Goal: Task Accomplishment & Management: Manage account settings

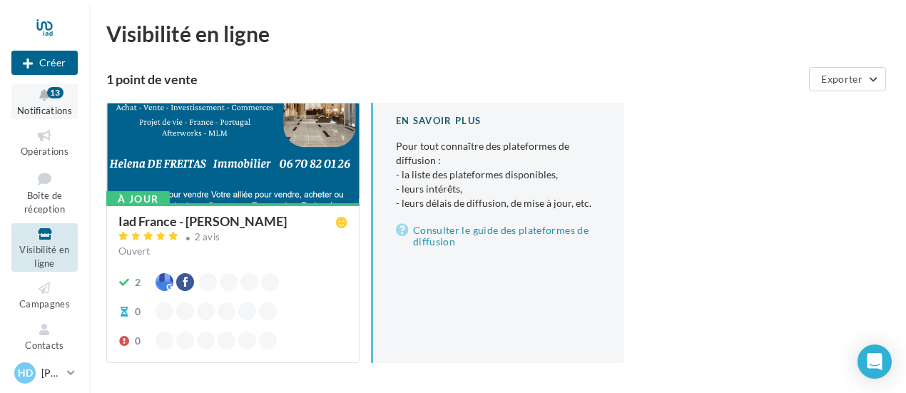
click at [40, 103] on button "Notifications 13" at bounding box center [44, 101] width 66 height 35
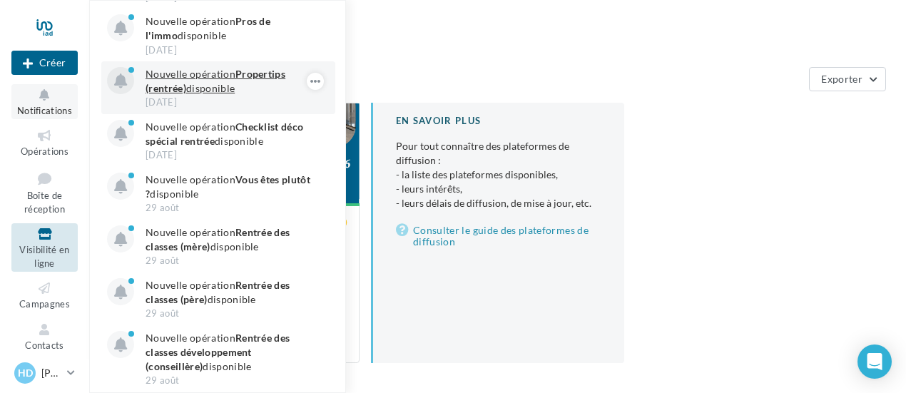
scroll to position [357, 0]
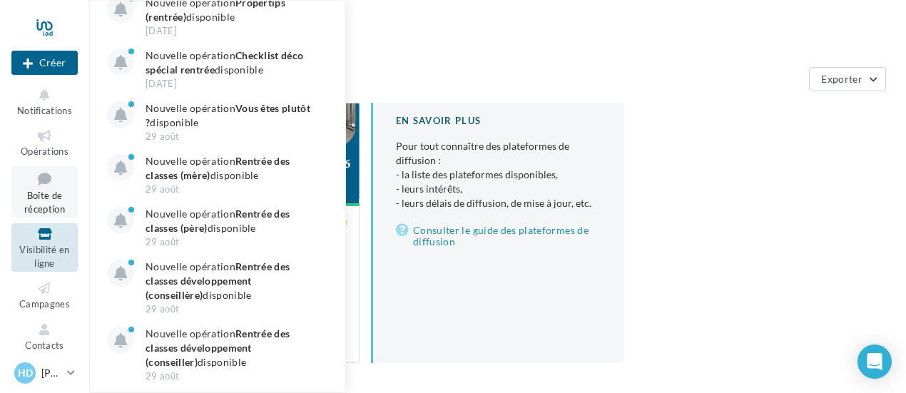
click at [42, 185] on icon at bounding box center [45, 178] width 58 height 19
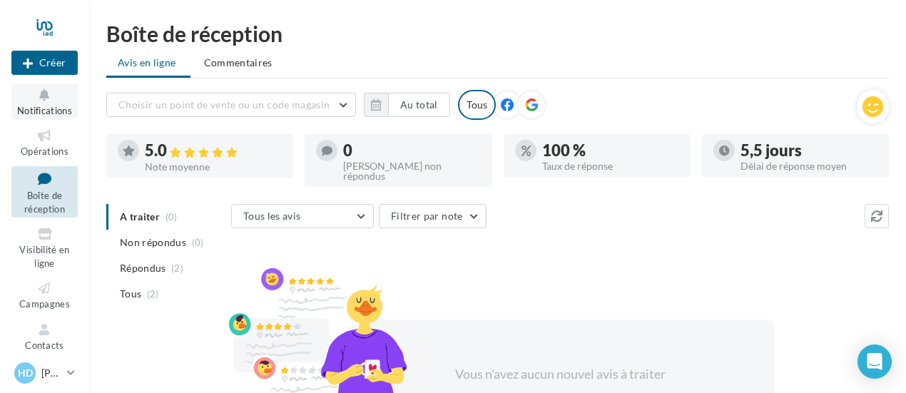
click at [46, 102] on icon at bounding box center [45, 95] width 58 height 16
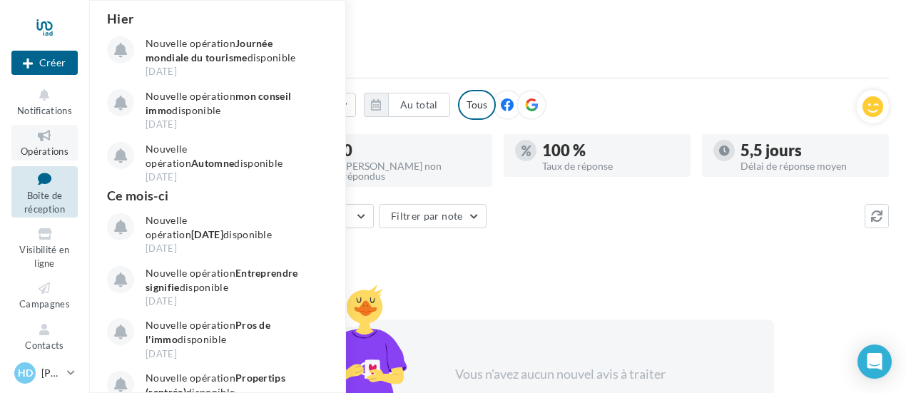
click at [36, 138] on icon at bounding box center [45, 136] width 58 height 16
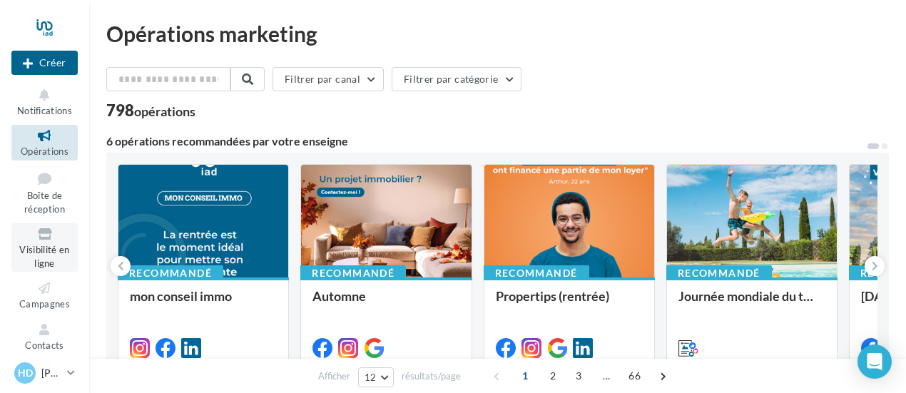
click at [41, 249] on span "Visibilité en ligne" at bounding box center [44, 256] width 50 height 25
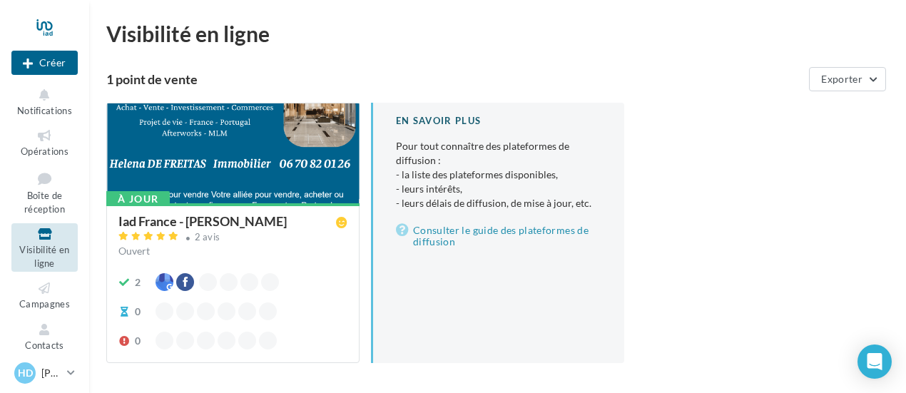
click at [158, 343] on div at bounding box center [164, 341] width 18 height 18
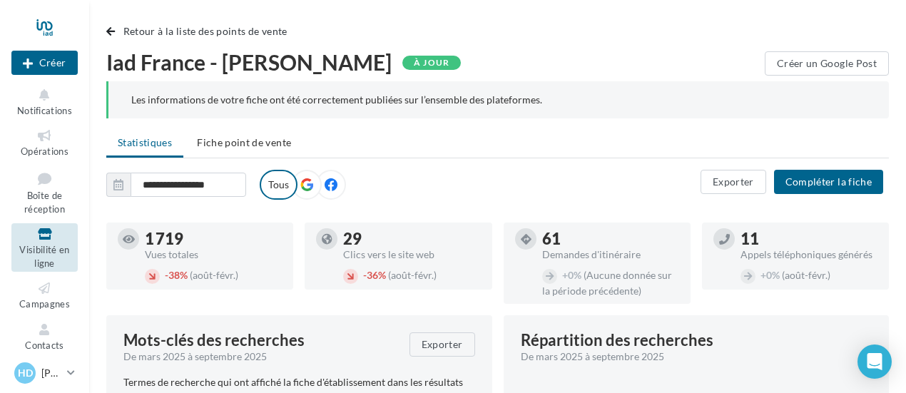
click at [276, 184] on label "Tous" at bounding box center [279, 185] width 38 height 30
click at [838, 183] on button "Compléter la fiche" at bounding box center [828, 182] width 109 height 24
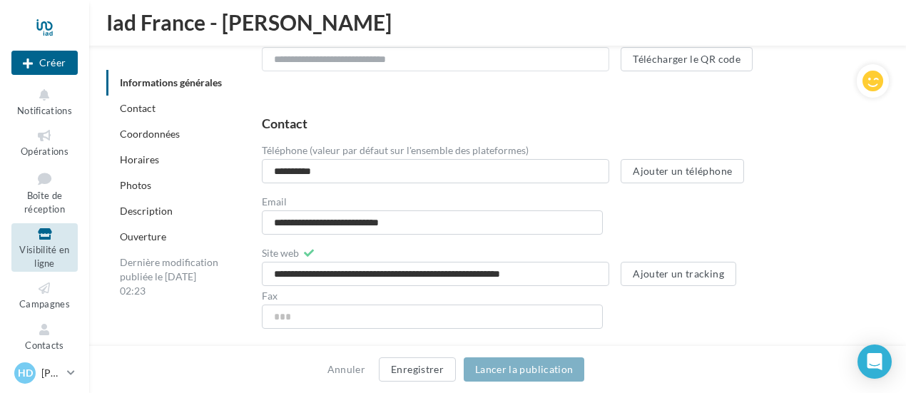
scroll to position [357, 0]
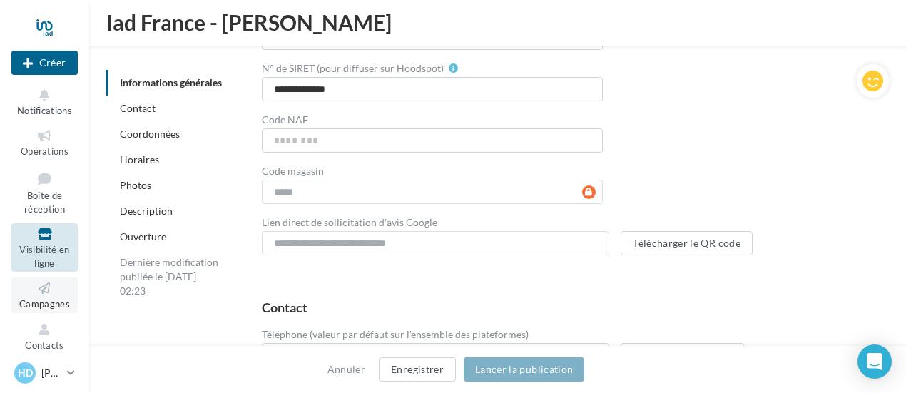
click at [37, 293] on icon at bounding box center [45, 288] width 58 height 16
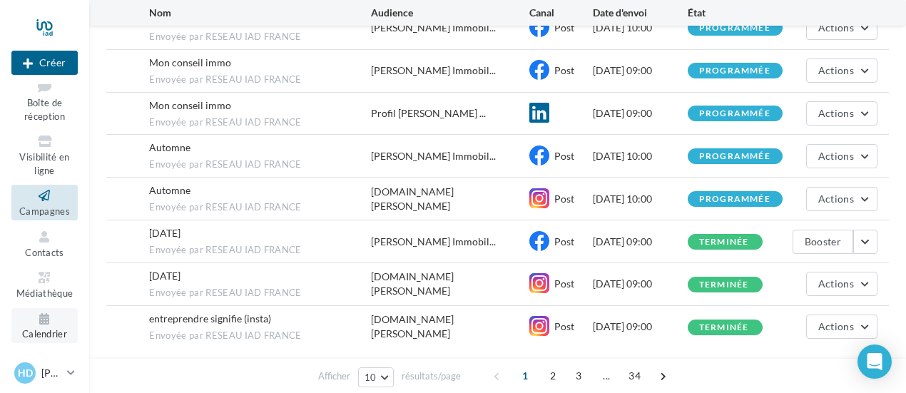
scroll to position [285, 0]
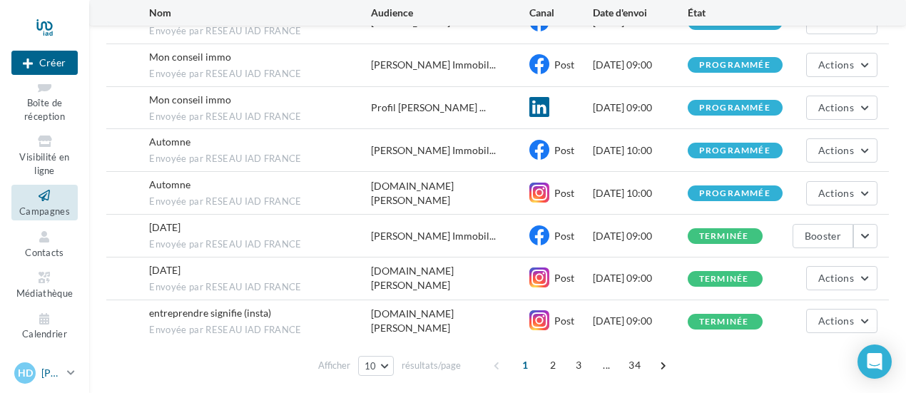
click at [68, 370] on icon at bounding box center [71, 373] width 8 height 12
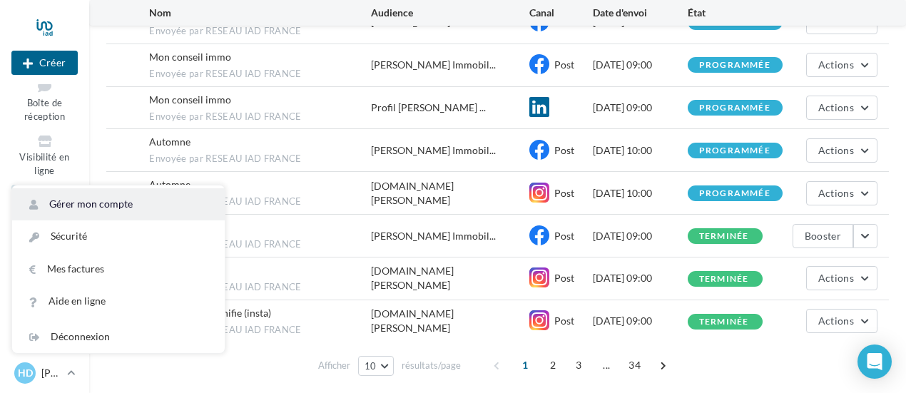
click at [98, 204] on link "Gérer mon compte" at bounding box center [118, 204] width 213 height 32
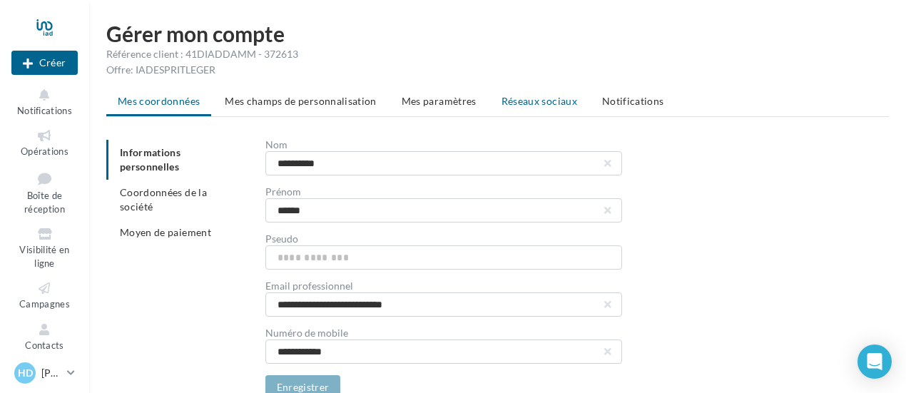
click at [531, 100] on span "Réseaux sociaux" at bounding box center [539, 101] width 76 height 12
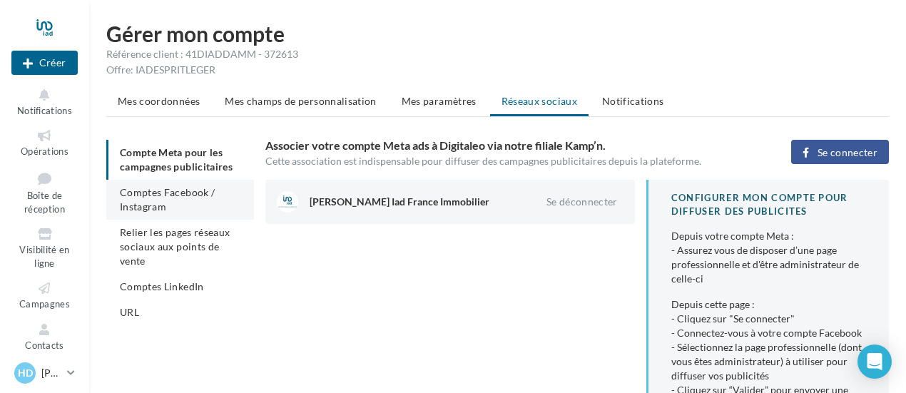
click at [163, 193] on span "Comptes Facebook / Instagram" at bounding box center [167, 199] width 95 height 26
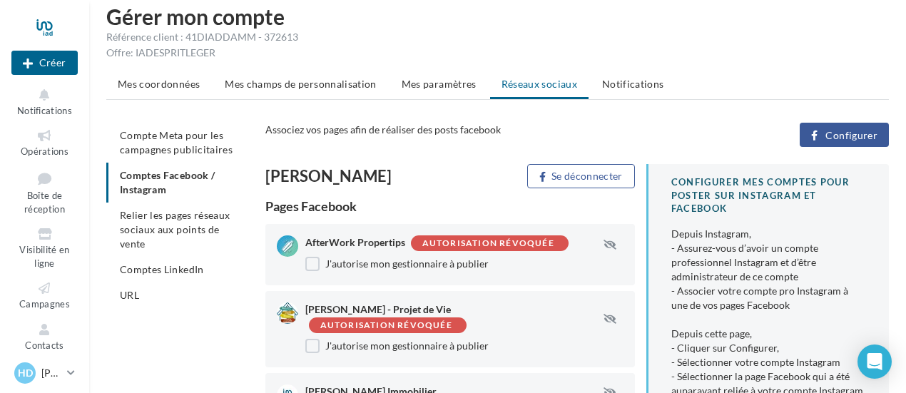
scroll to position [16, 0]
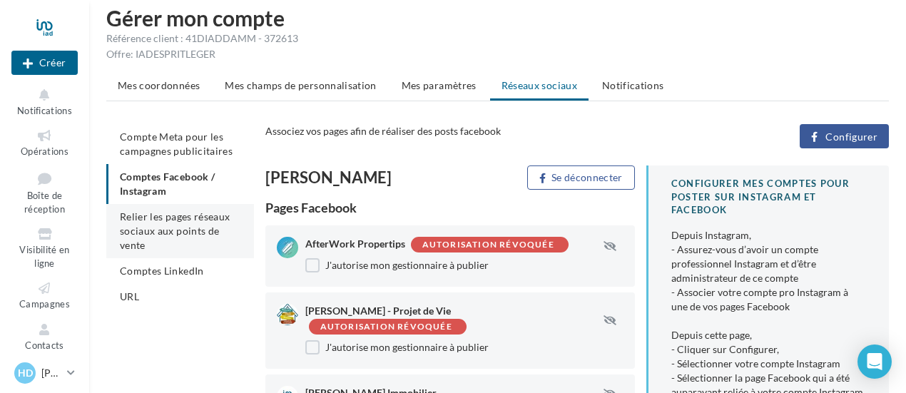
click at [174, 215] on span "Relier les pages réseaux sociaux aux points de vente" at bounding box center [175, 230] width 110 height 41
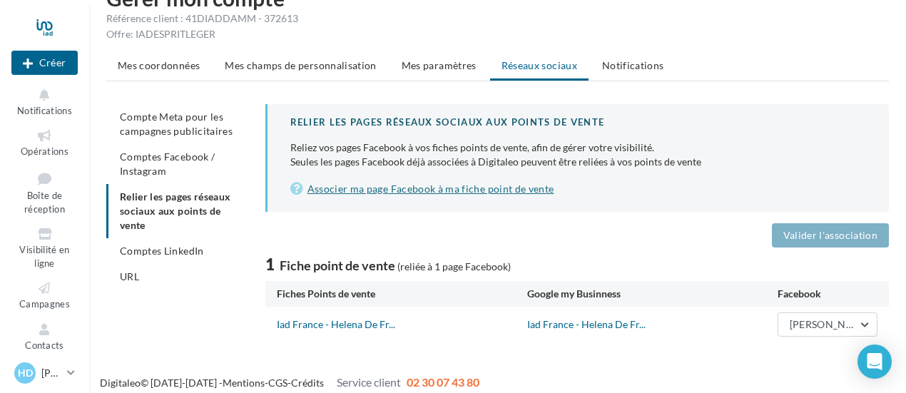
scroll to position [46, 0]
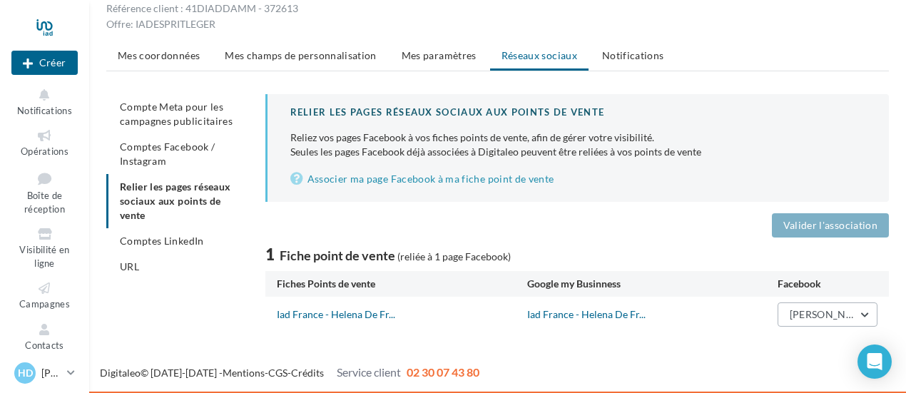
click at [866, 314] on button "Helena De Freitas Immobilier" at bounding box center [827, 314] width 100 height 24
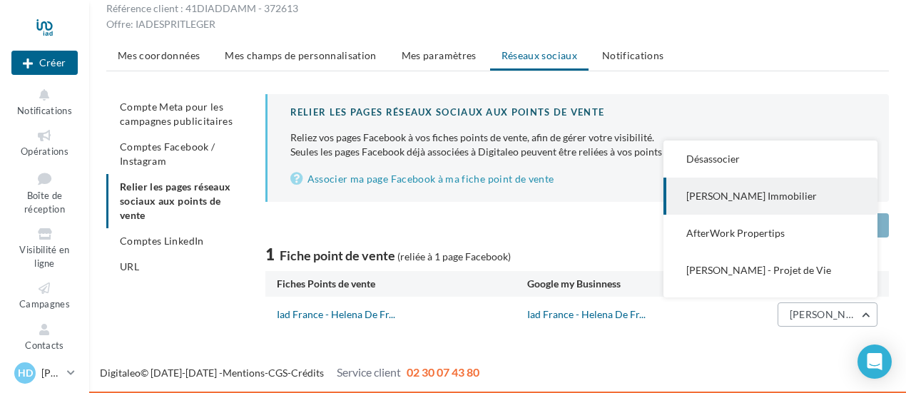
click at [866, 314] on button "Helena De Freitas Immobilier" at bounding box center [827, 314] width 100 height 24
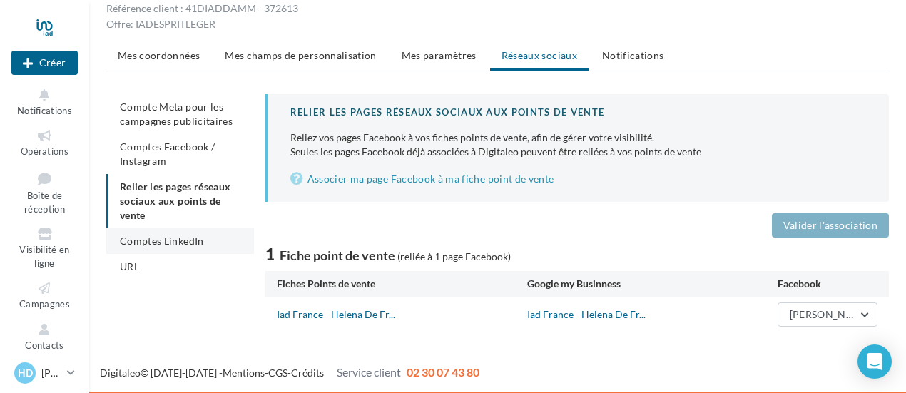
click at [165, 241] on span "Comptes LinkedIn" at bounding box center [162, 241] width 84 height 12
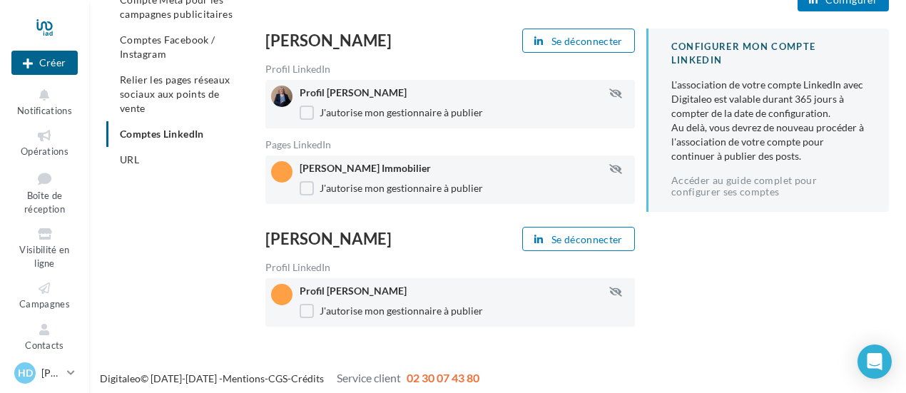
scroll to position [158, 0]
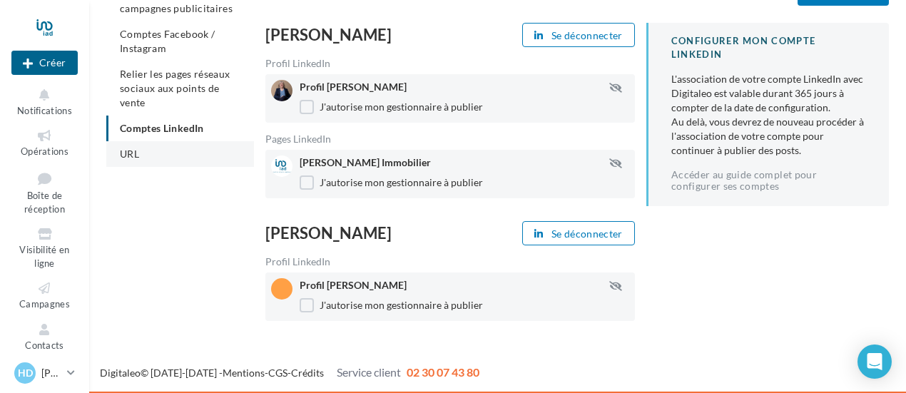
click at [134, 158] on span "URL" at bounding box center [129, 154] width 19 height 12
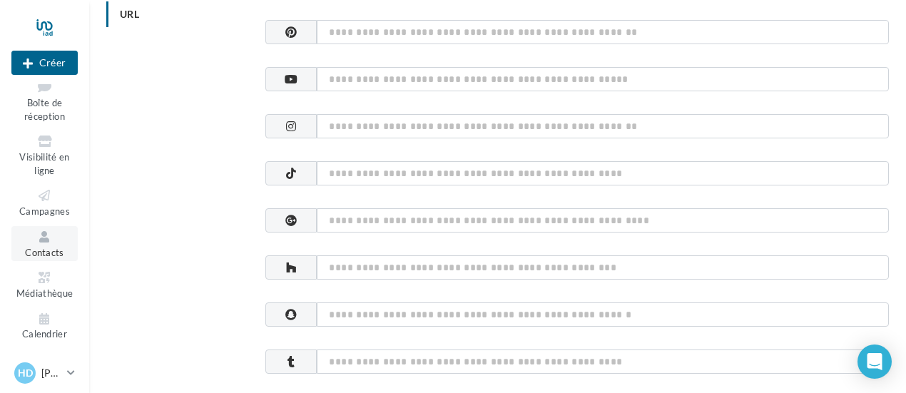
scroll to position [301, 0]
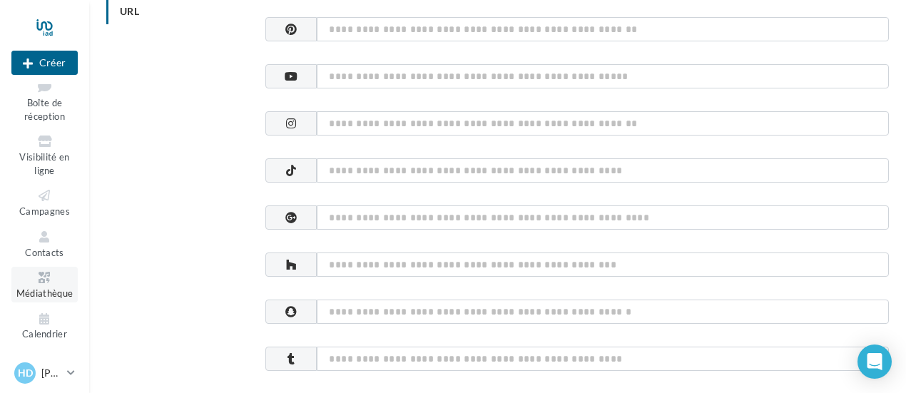
click at [39, 281] on icon at bounding box center [45, 278] width 58 height 16
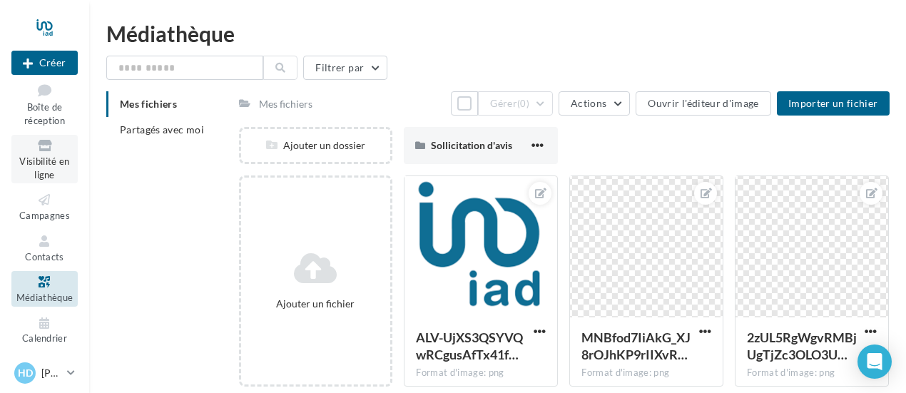
scroll to position [93, 0]
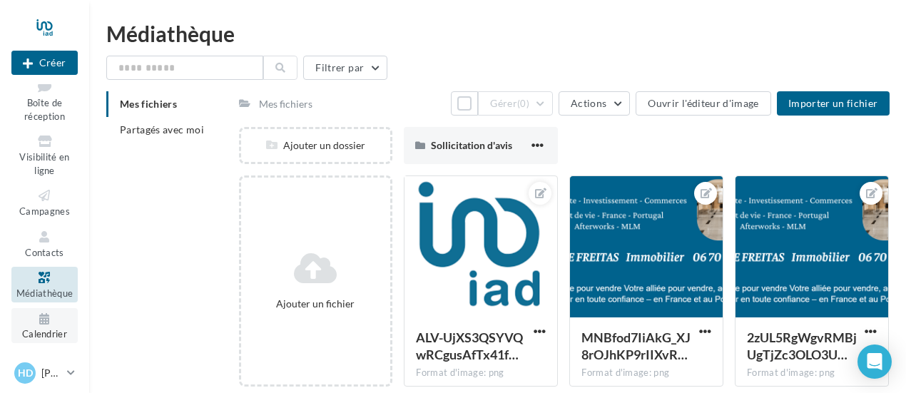
click at [41, 313] on icon at bounding box center [45, 319] width 58 height 16
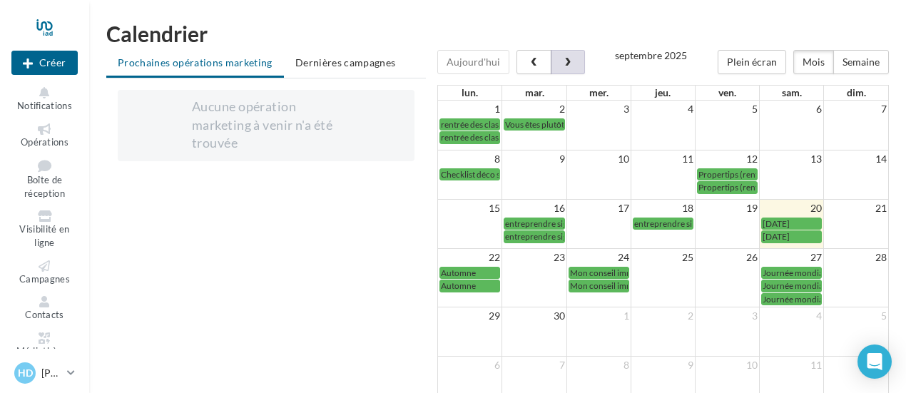
click at [565, 65] on span "button" at bounding box center [567, 63] width 12 height 10
